Goal: Task Accomplishment & Management: Complete application form

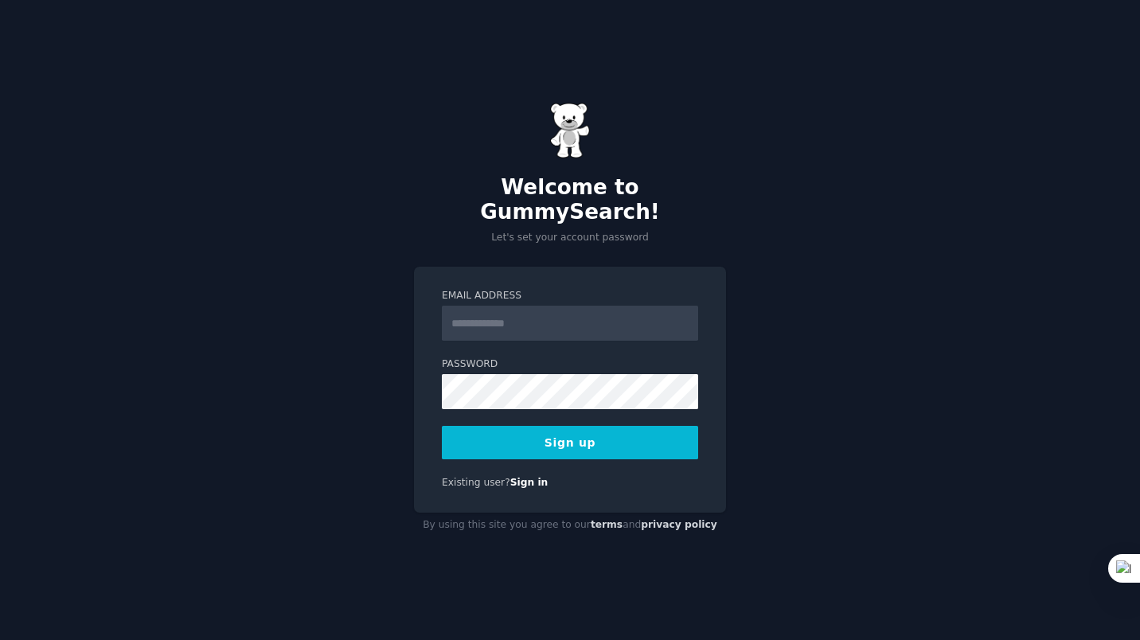
click at [560, 309] on input "Email Address" at bounding box center [570, 323] width 256 height 35
type input "**********"
click at [863, 365] on div "**********" at bounding box center [570, 320] width 1140 height 640
click at [557, 429] on button "Sign up" at bounding box center [570, 442] width 256 height 33
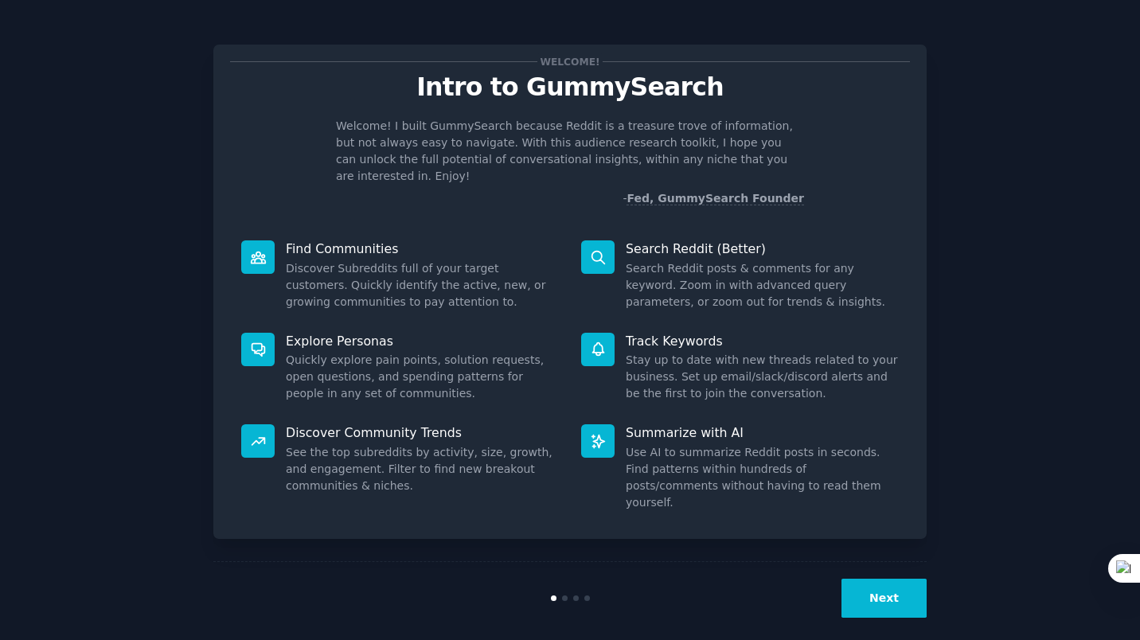
click at [882, 586] on button "Next" at bounding box center [884, 598] width 85 height 39
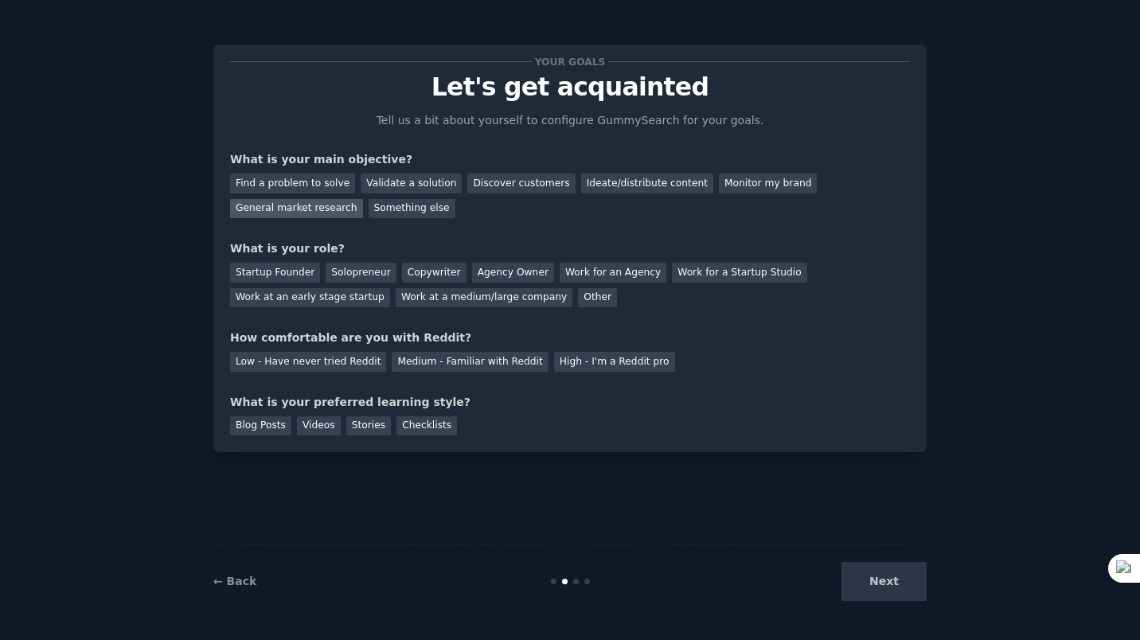
click at [363, 199] on div "General market research" at bounding box center [296, 209] width 133 height 20
click at [357, 272] on div "Solopreneur" at bounding box center [361, 273] width 70 height 20
click at [719, 184] on div "Monitor my brand" at bounding box center [768, 184] width 98 height 20
click at [495, 188] on div "Discover customers" at bounding box center [520, 184] width 107 height 20
click at [363, 199] on div "General market research" at bounding box center [296, 209] width 133 height 20
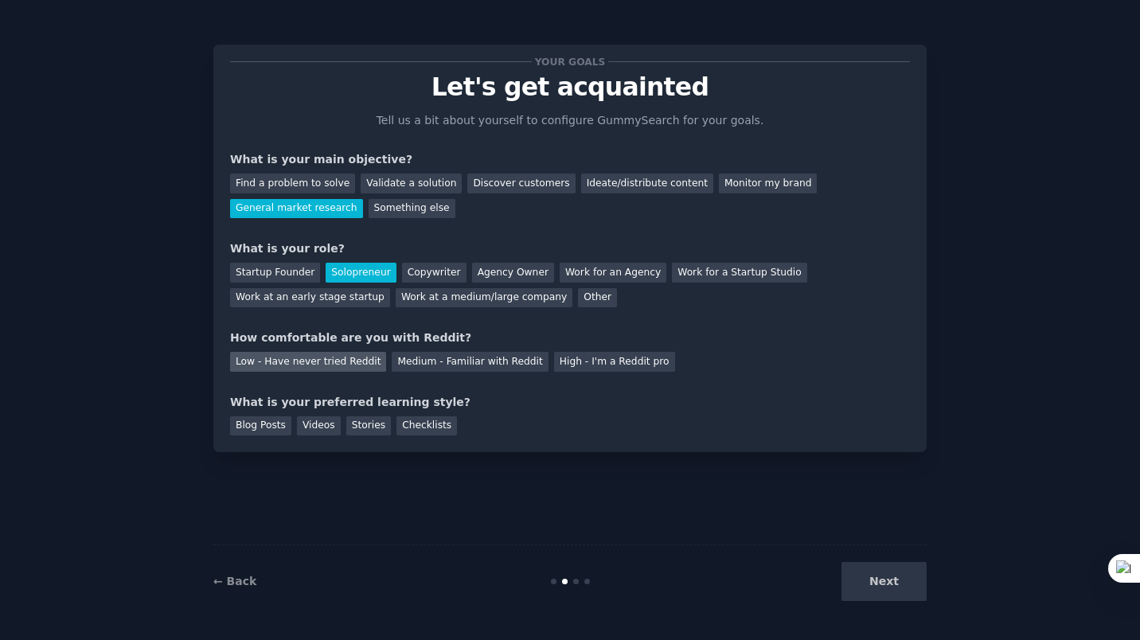
click at [347, 364] on div "Low - Have never tried Reddit" at bounding box center [308, 362] width 156 height 20
click at [315, 425] on div "Videos" at bounding box center [319, 426] width 44 height 20
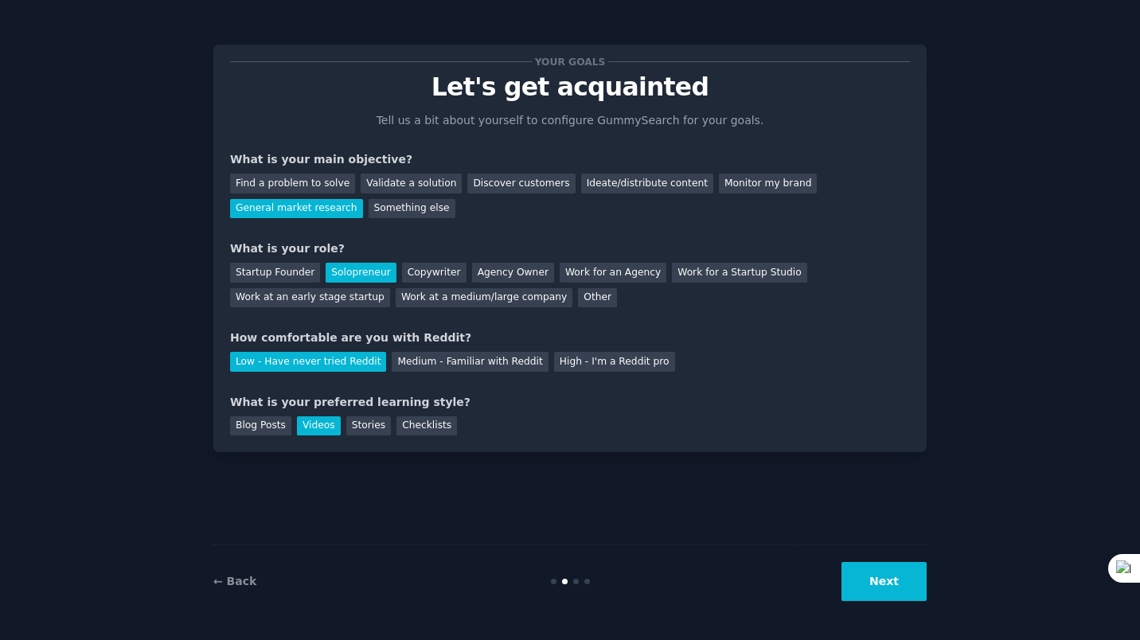
click at [877, 580] on button "Next" at bounding box center [884, 581] width 85 height 39
